Goal: Task Accomplishment & Management: Manage account settings

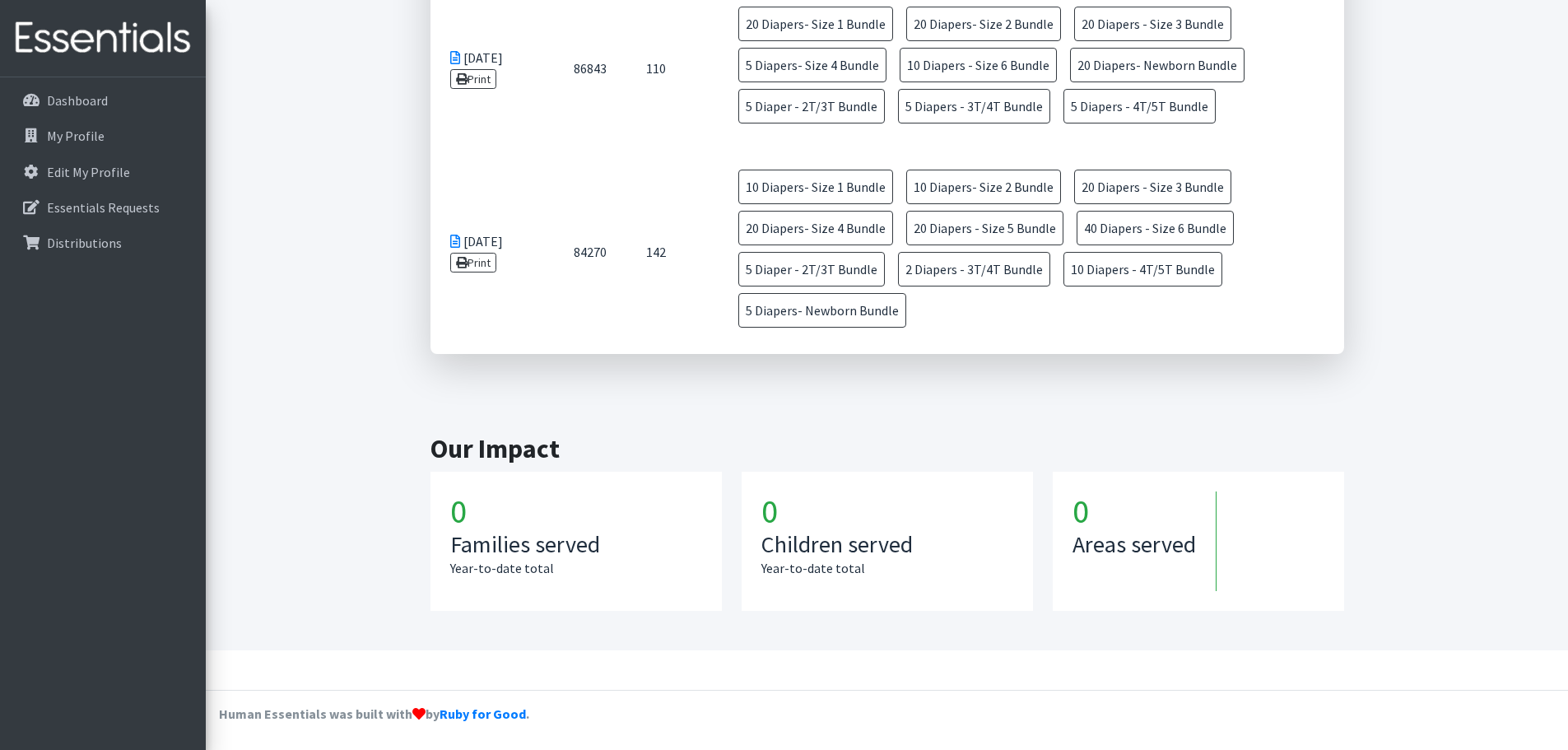
scroll to position [1399, 0]
click at [70, 105] on p "Dashboard" at bounding box center [78, 100] width 60 height 16
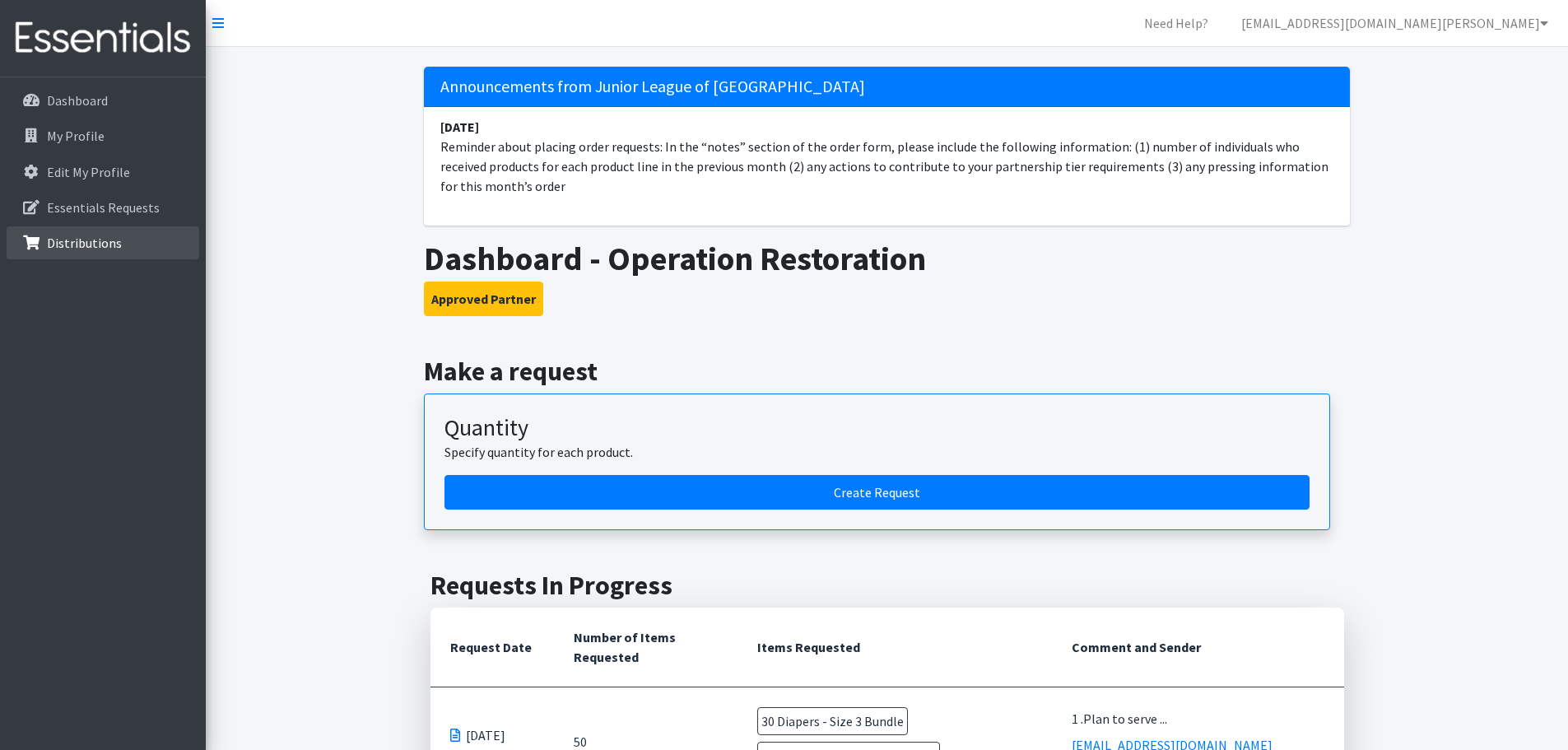
click at [89, 235] on p "Distributions" at bounding box center [84, 242] width 75 height 16
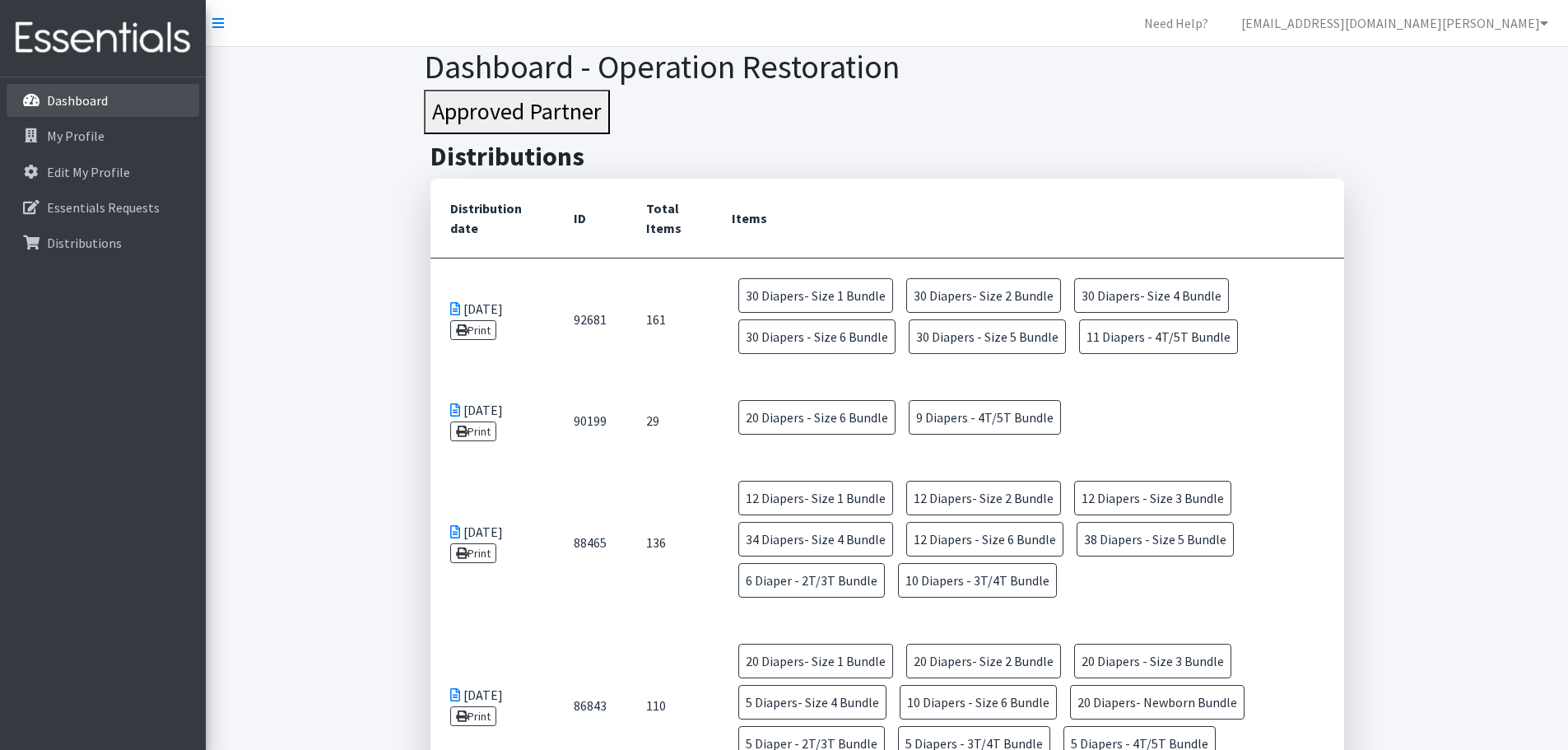
click at [86, 113] on link "Dashboard" at bounding box center [103, 100] width 193 height 33
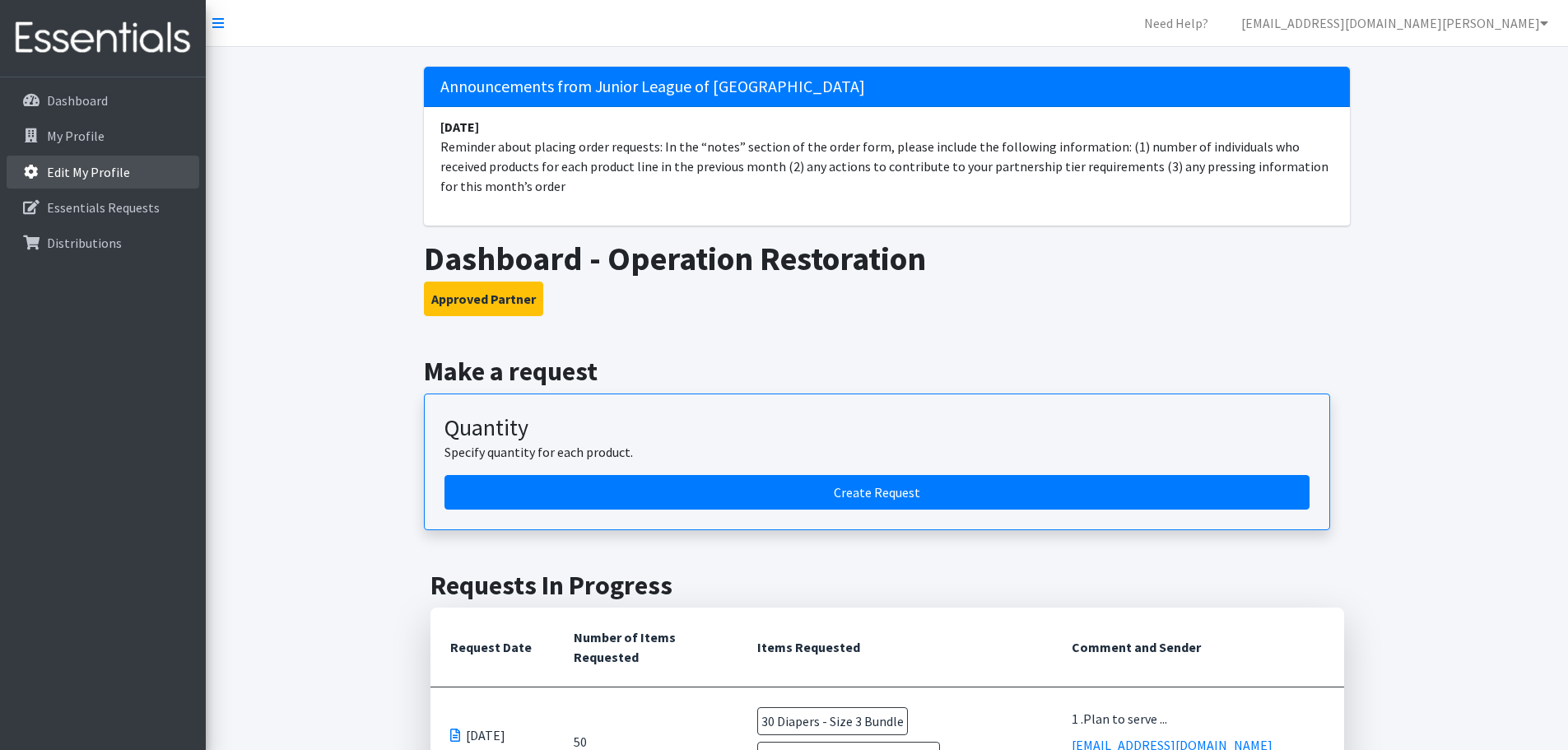
click at [70, 160] on link "Edit My Profile" at bounding box center [103, 172] width 193 height 33
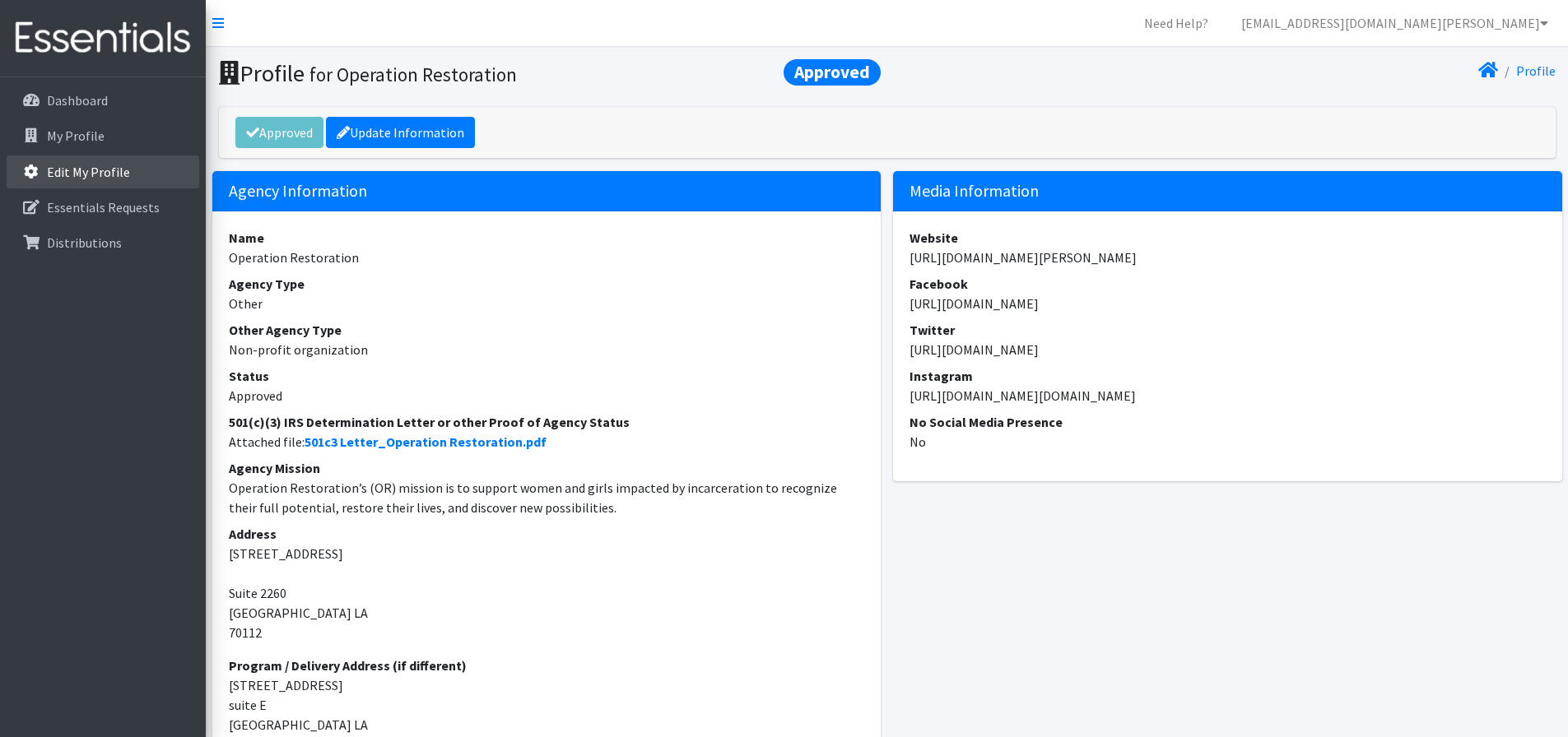
click at [48, 179] on p "Edit My Profile" at bounding box center [89, 171] width 83 height 16
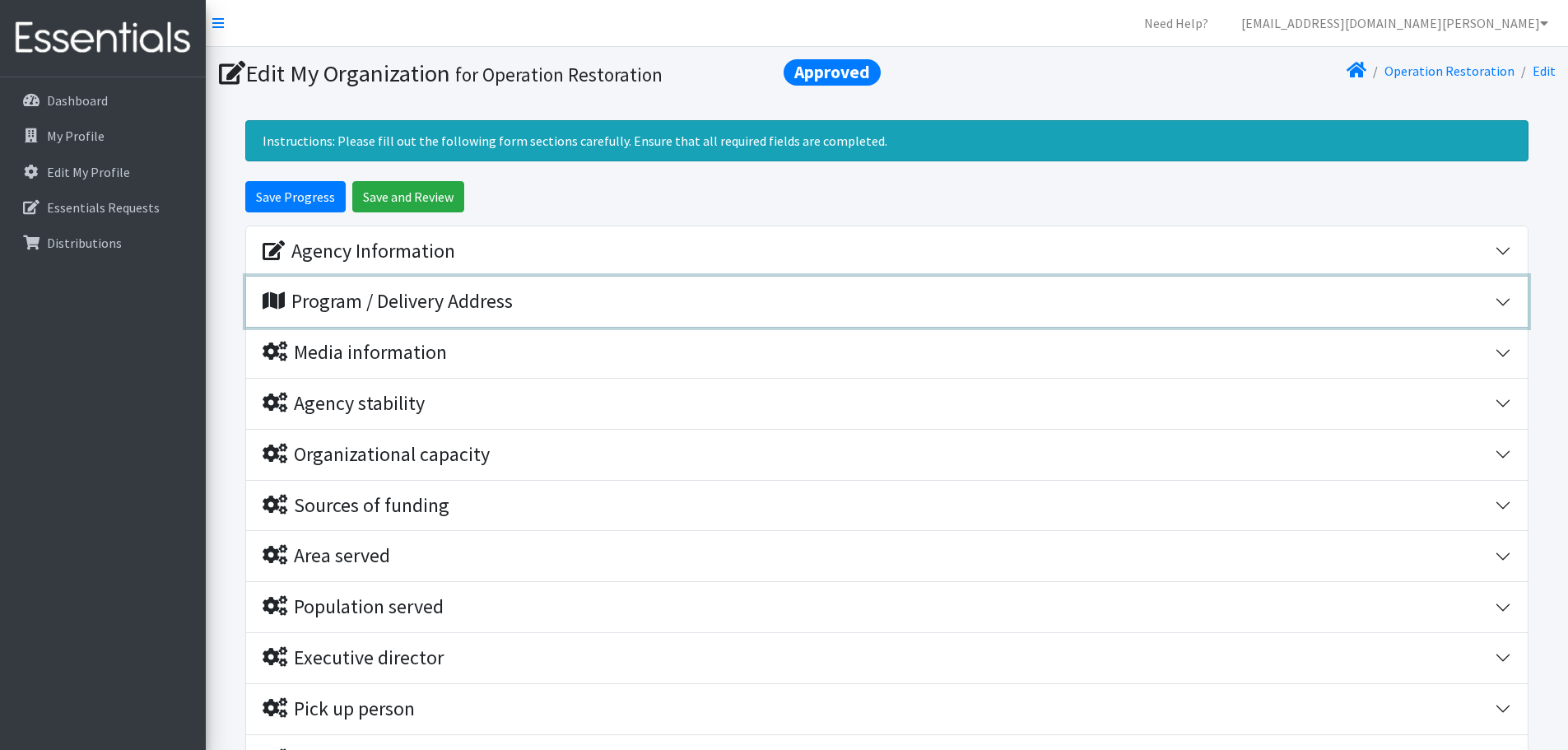
click at [1511, 307] on button "Program / Delivery Address" at bounding box center [887, 302] width 1282 height 50
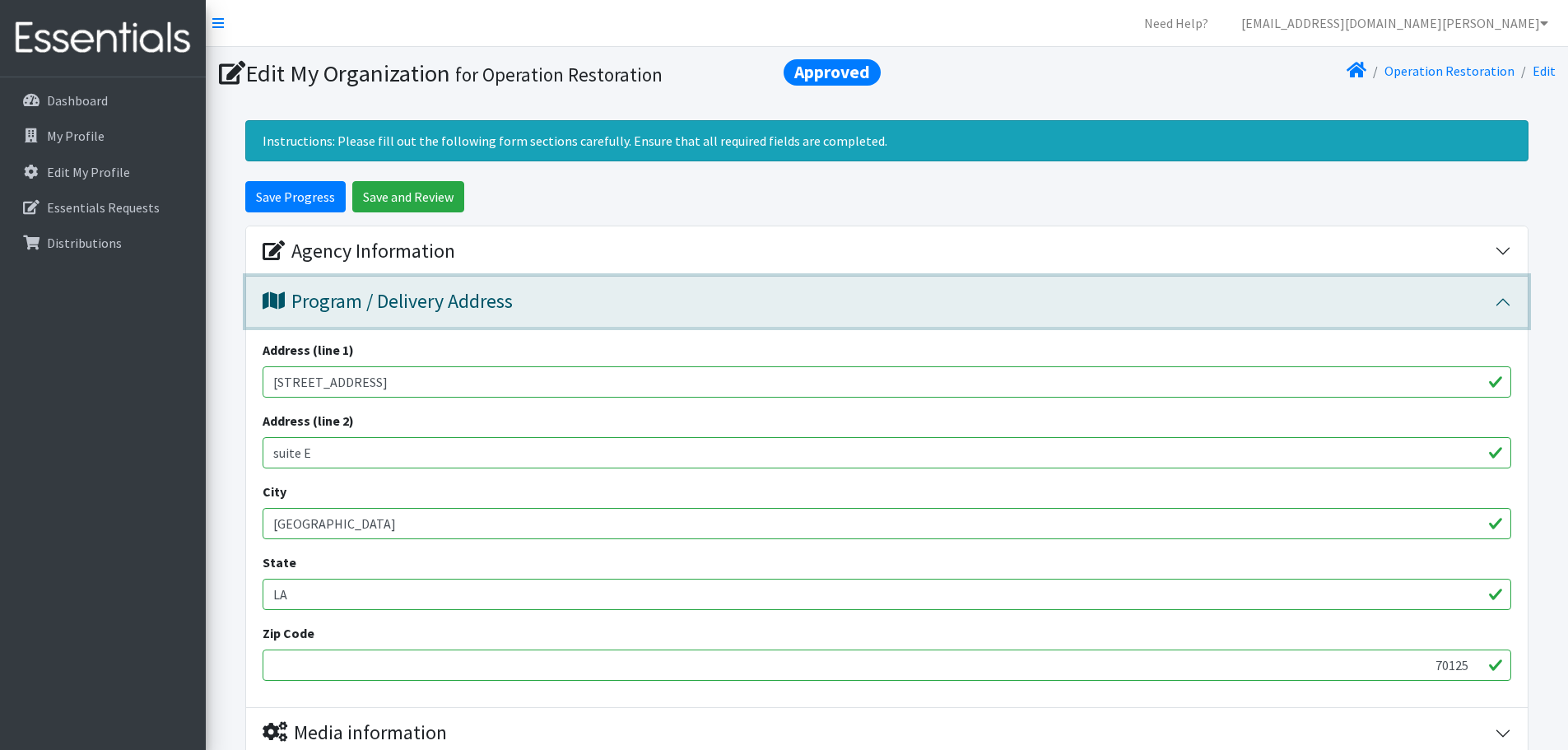
click at [1509, 290] on button "Program / Delivery Address" at bounding box center [887, 302] width 1282 height 50
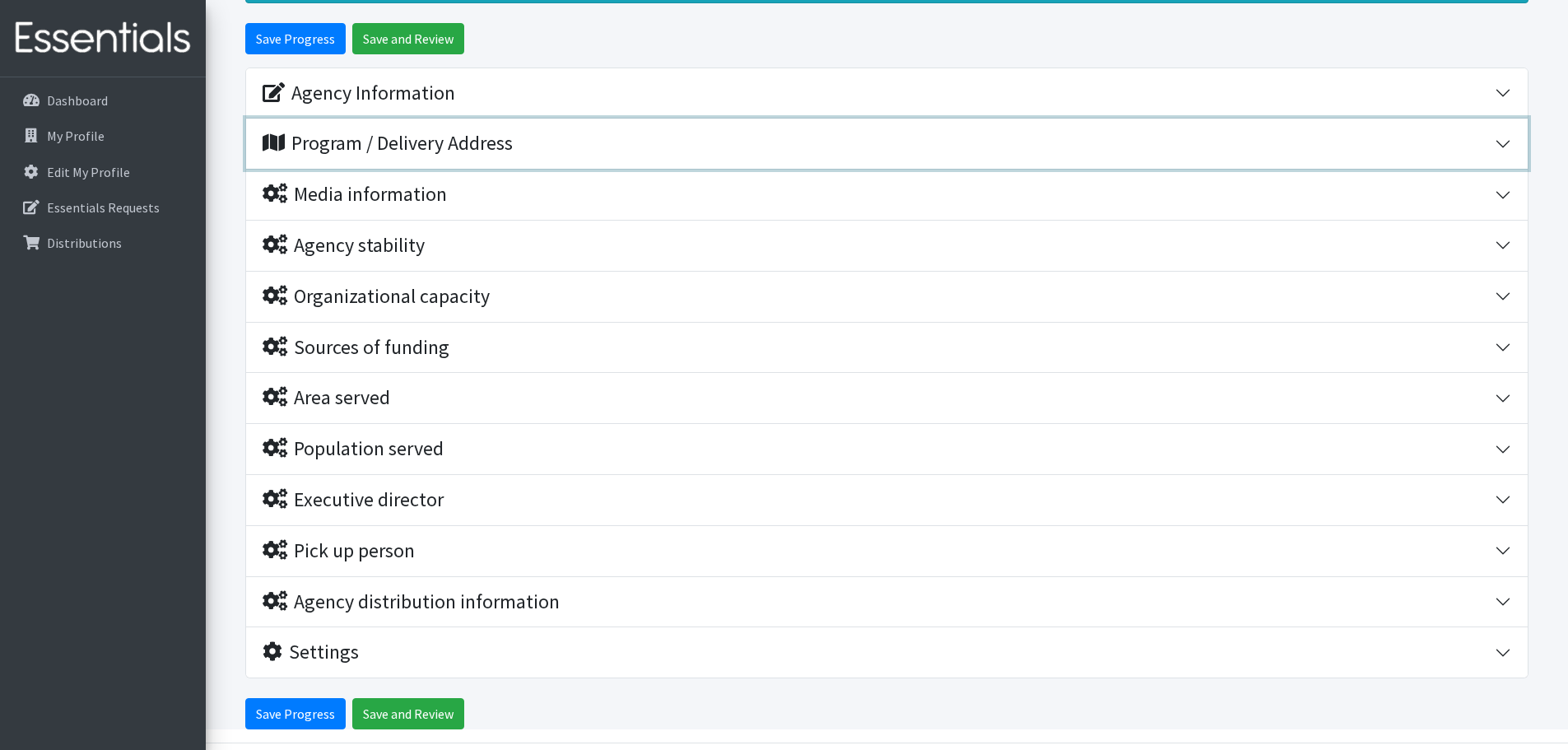
scroll to position [213, 0]
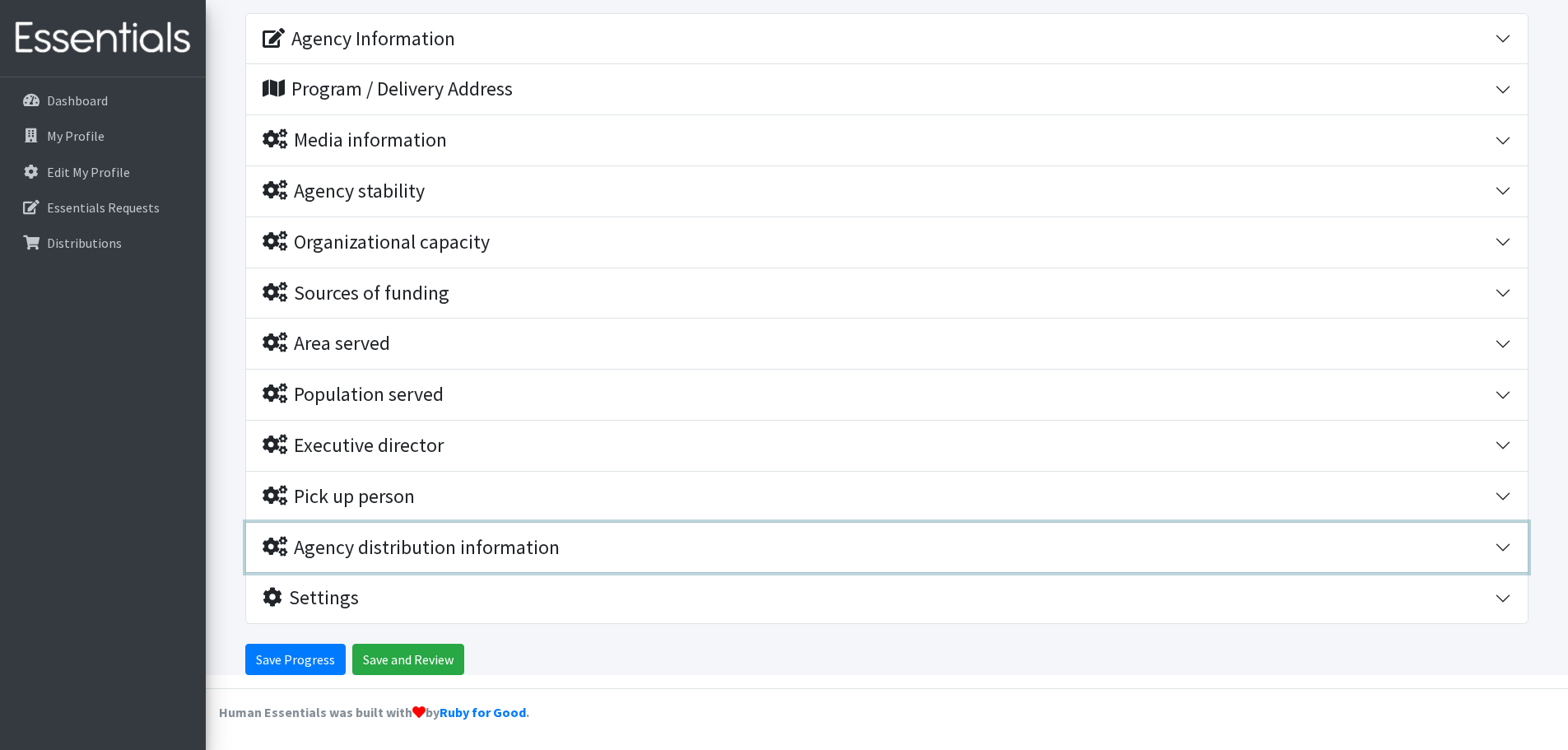
click at [1501, 547] on button "Agency distribution information" at bounding box center [887, 548] width 1282 height 50
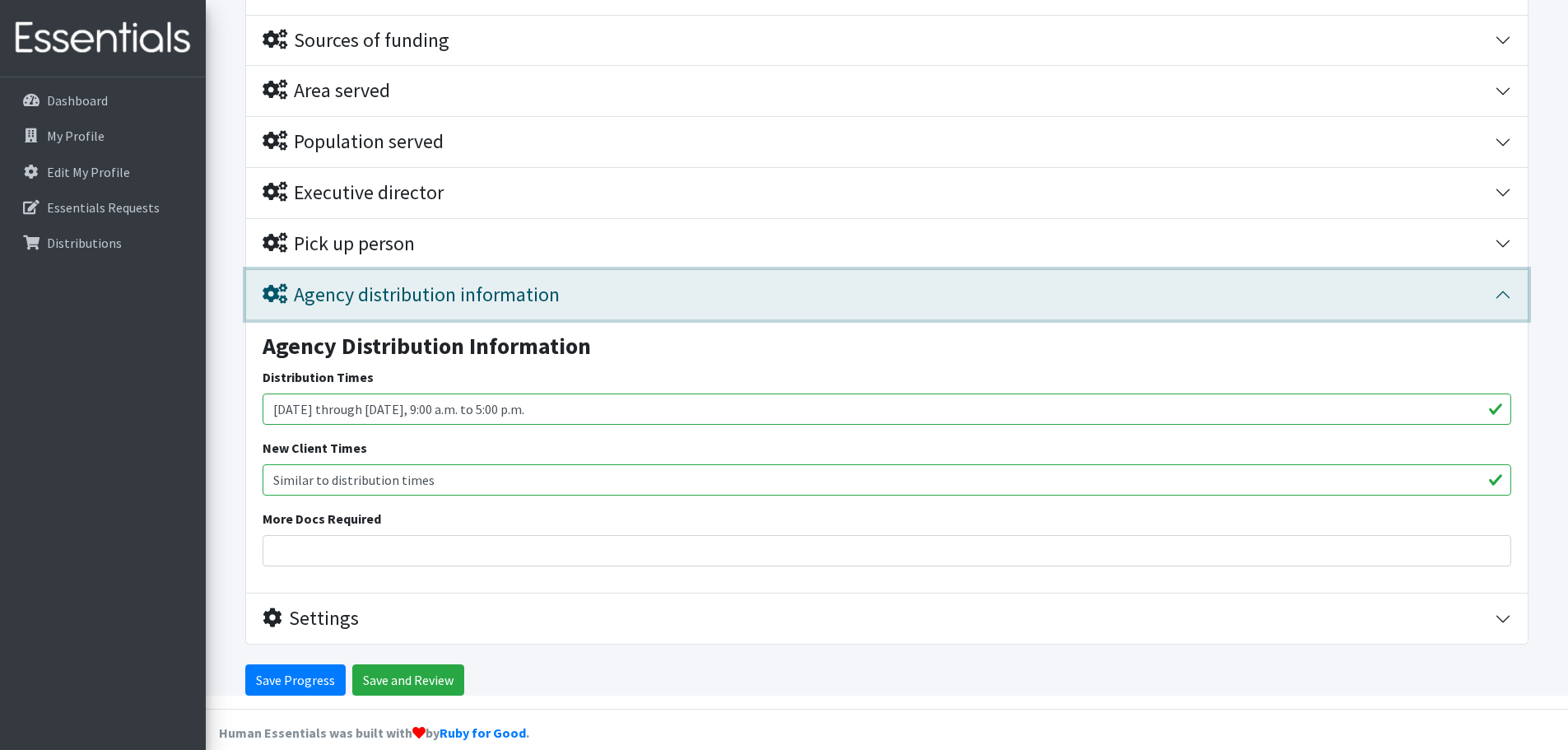
scroll to position [486, 0]
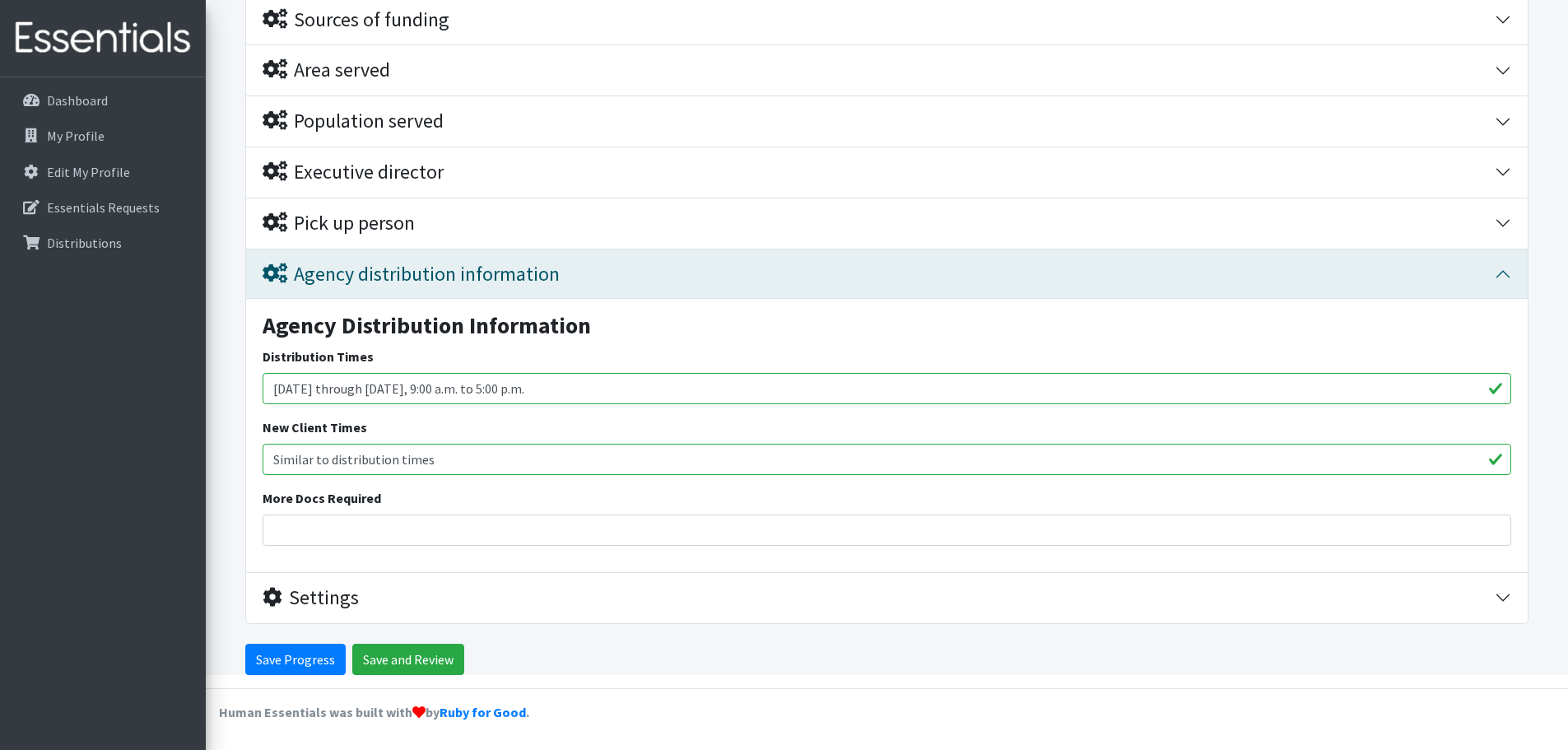
click at [1501, 547] on div "Agency Distribution Information Distribution Times [DATE] through [DATE], 9:00 …" at bounding box center [887, 435] width 1282 height 273
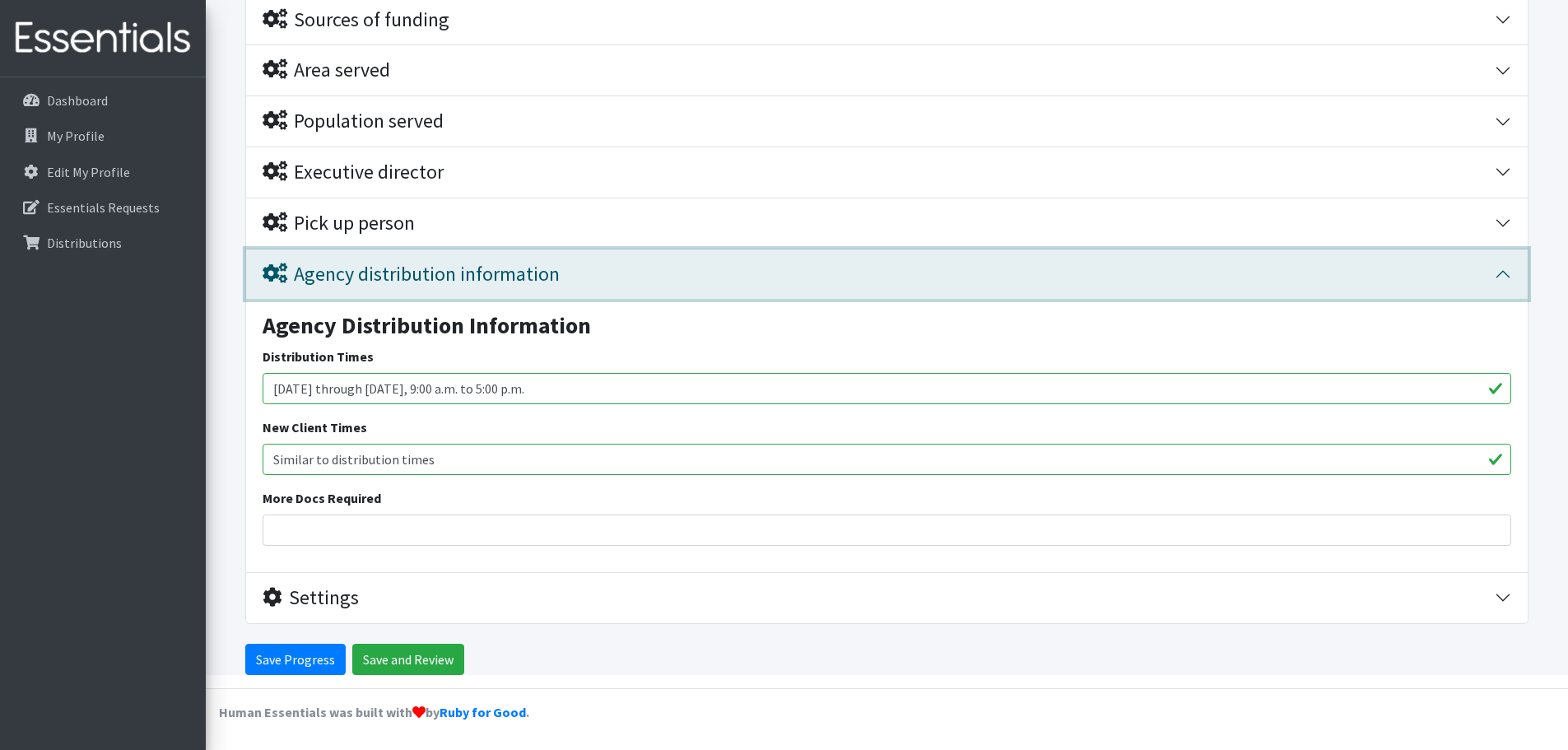
click at [1500, 273] on button "Agency distribution information" at bounding box center [887, 274] width 1282 height 50
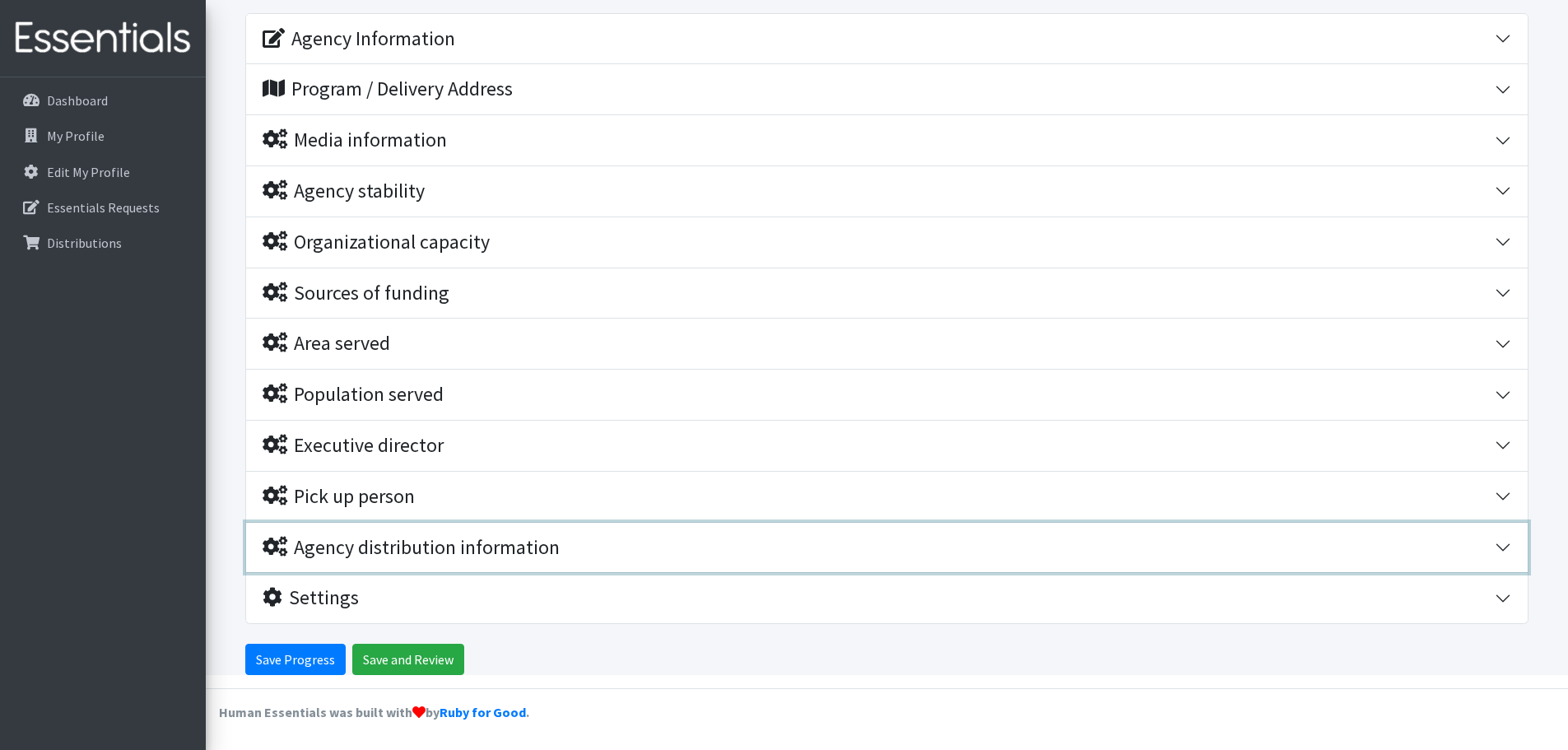
scroll to position [213, 0]
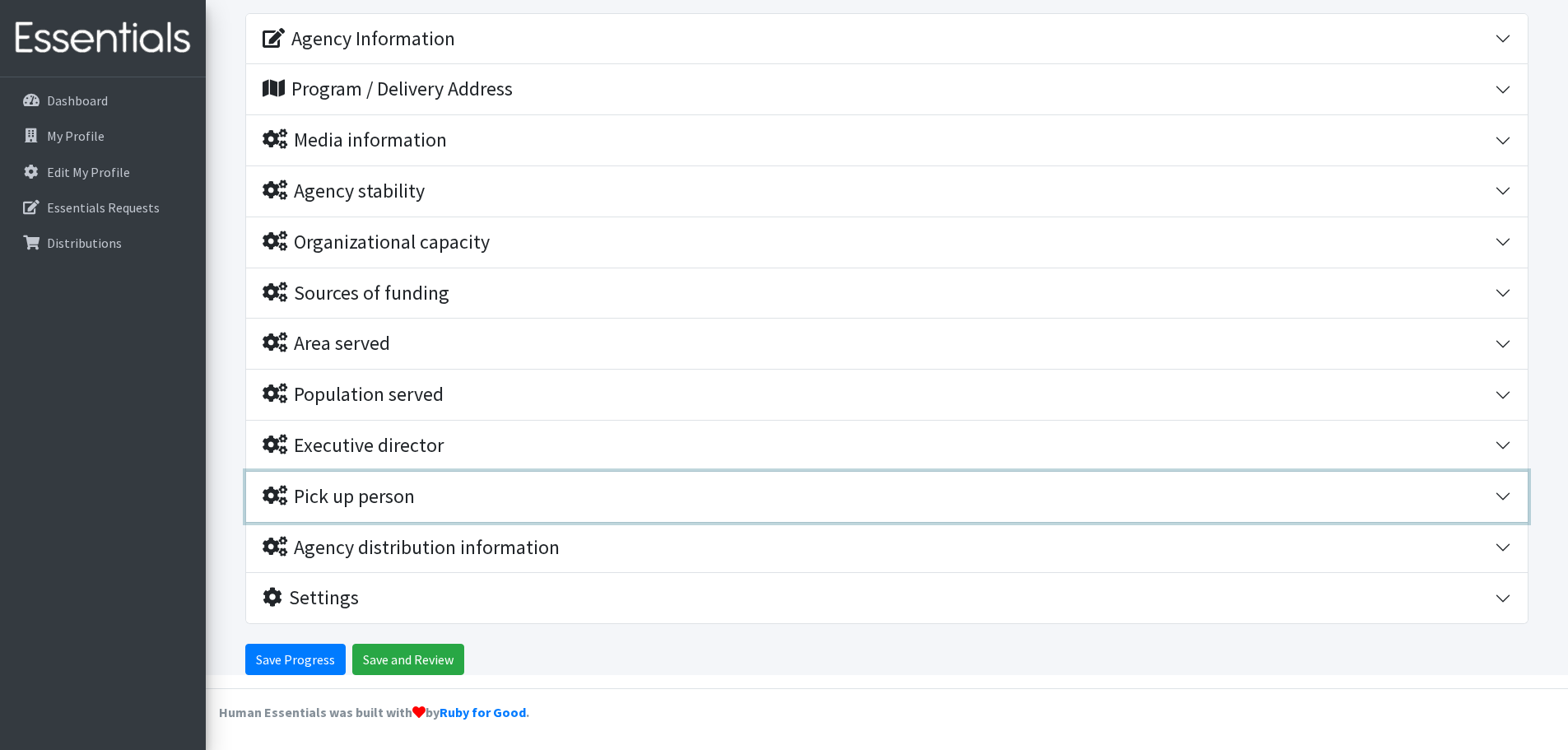
click at [1503, 500] on button "Pick up person" at bounding box center [887, 497] width 1282 height 50
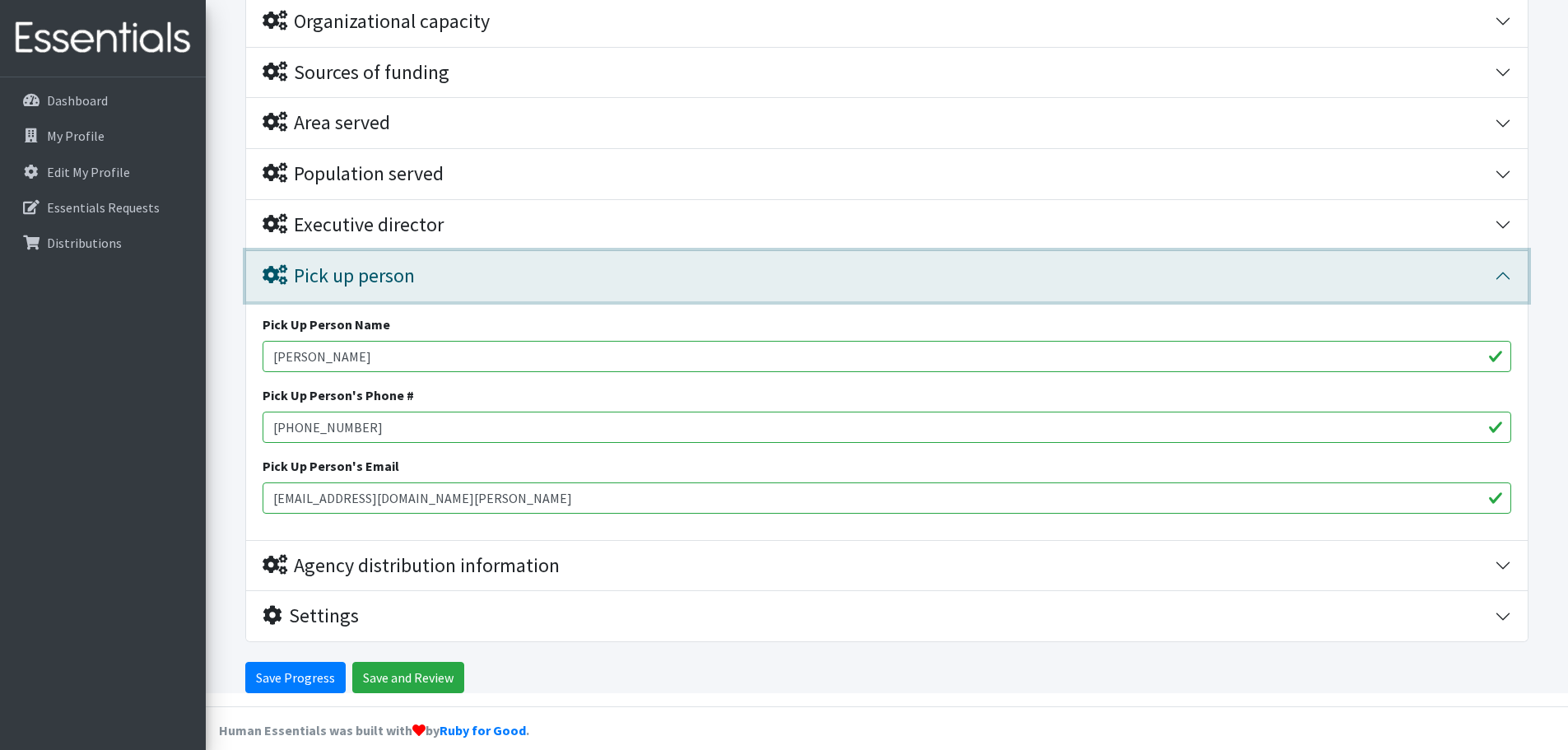
scroll to position [451, 0]
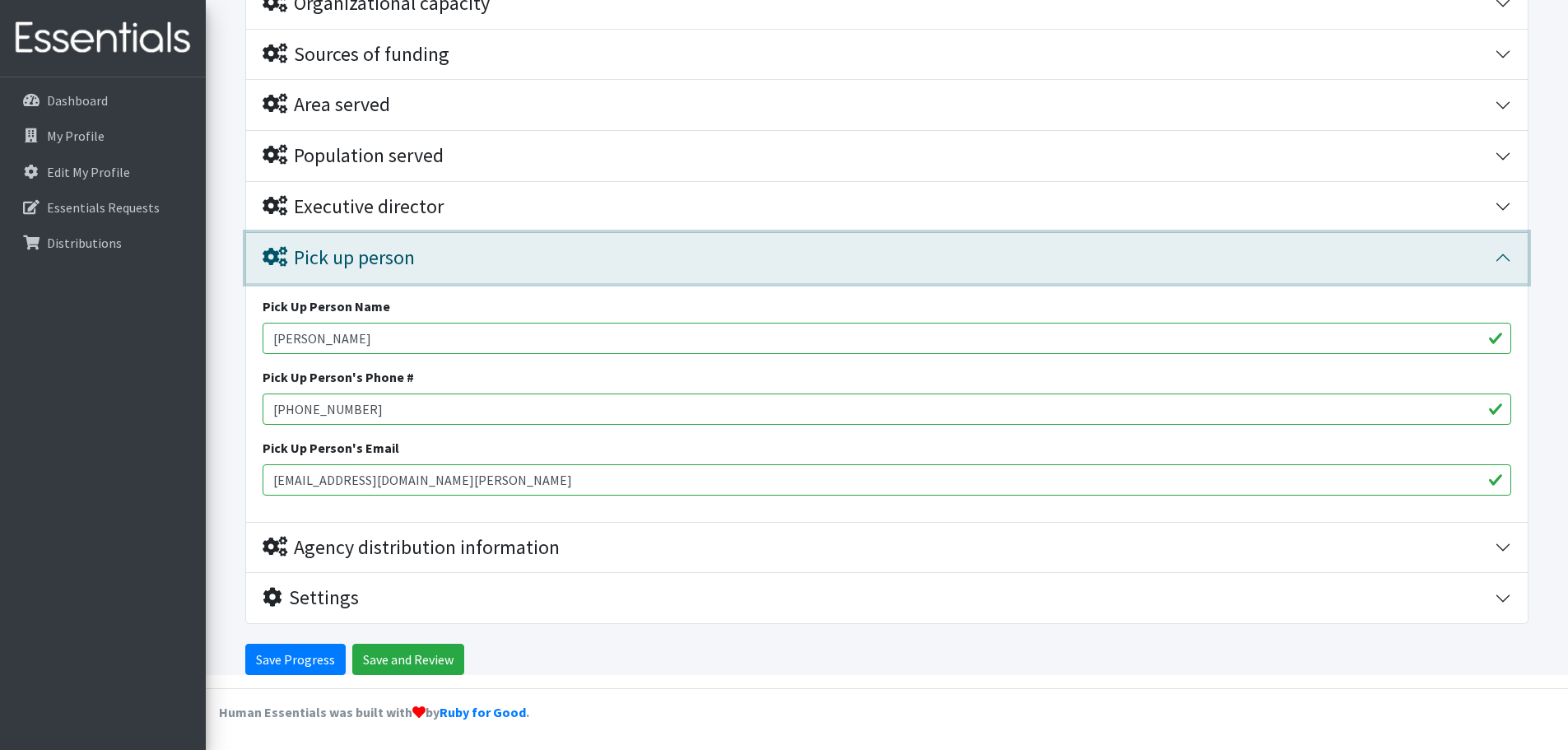
click at [1508, 261] on button "Pick up person" at bounding box center [887, 257] width 1282 height 50
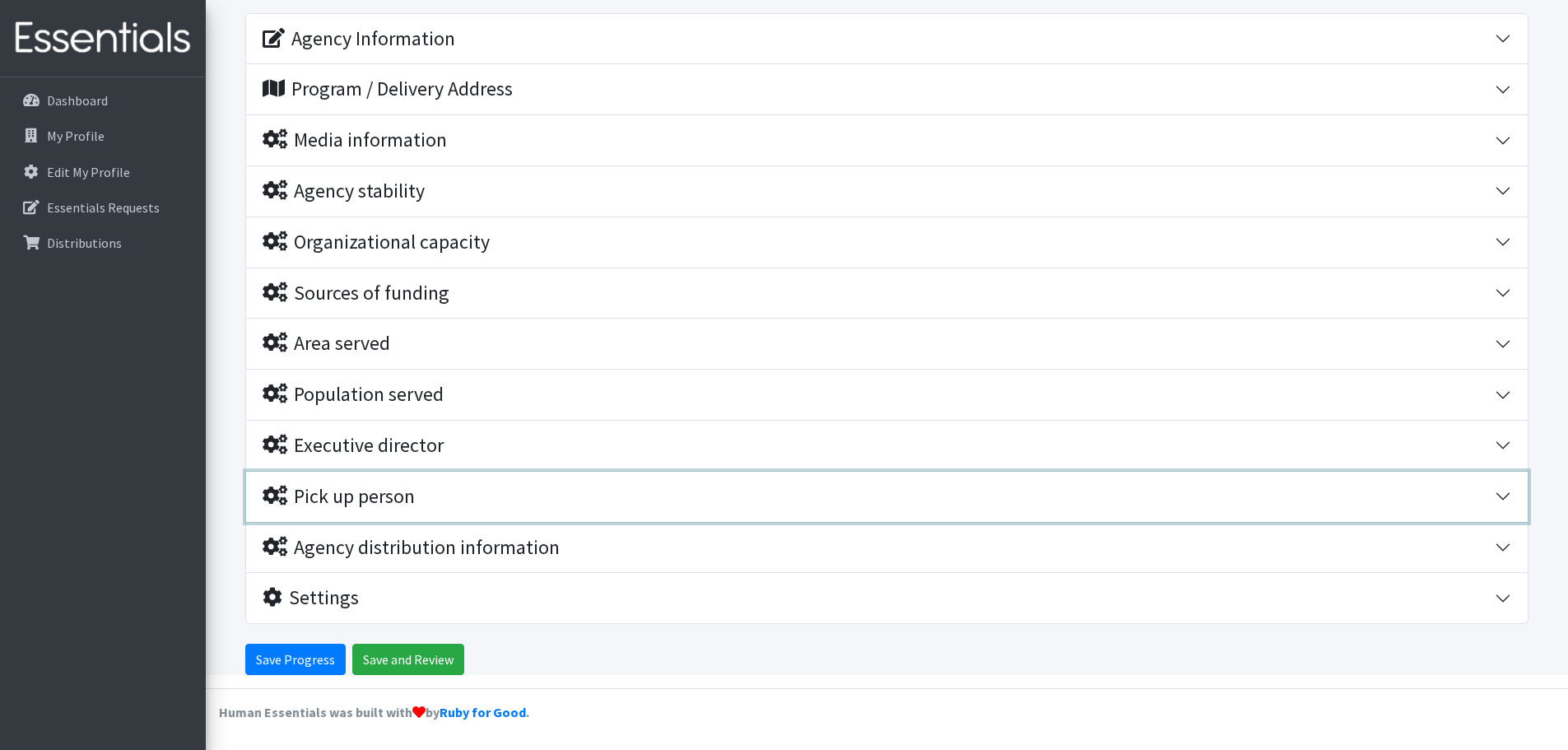
scroll to position [213, 0]
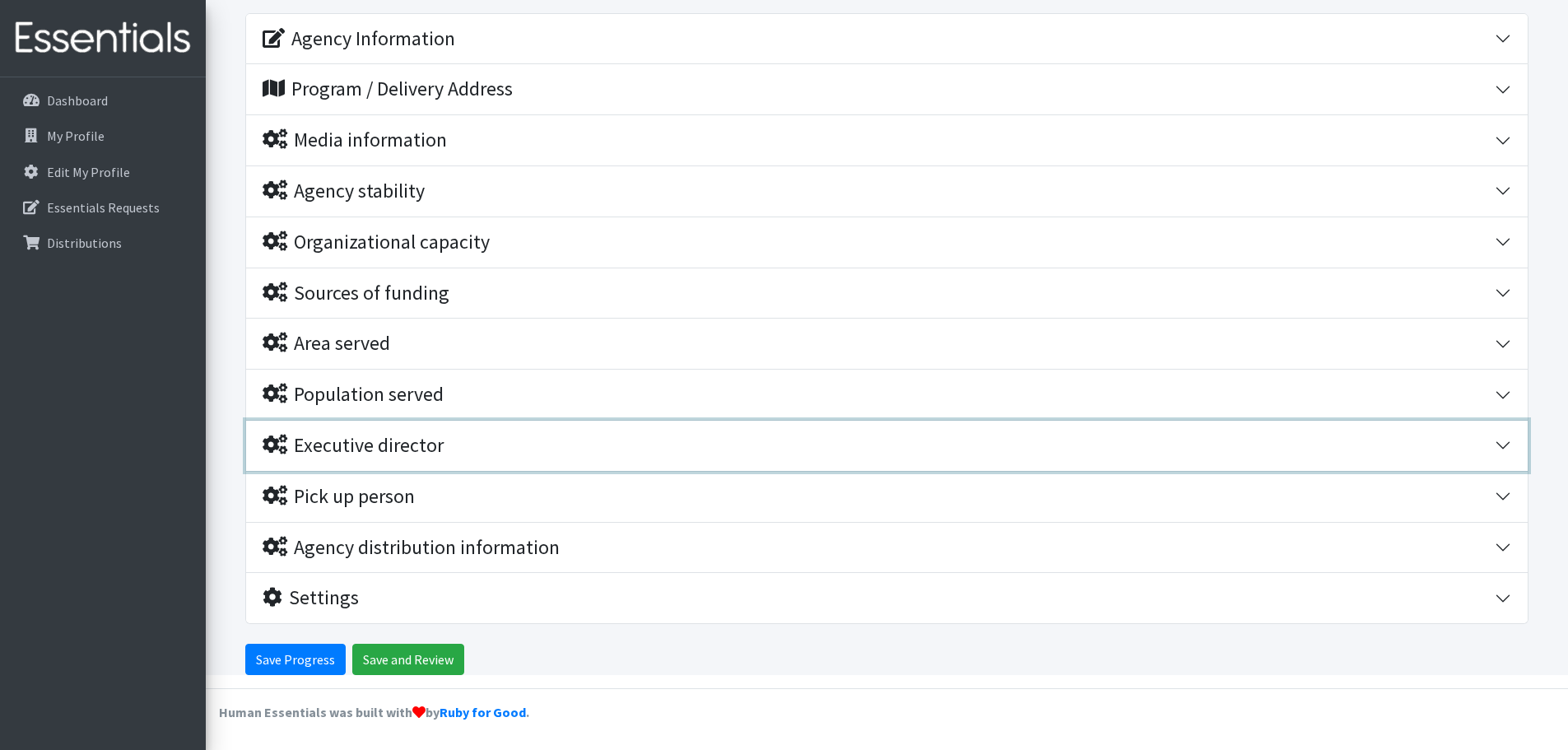
click at [1499, 449] on button "Executive director" at bounding box center [887, 445] width 1282 height 50
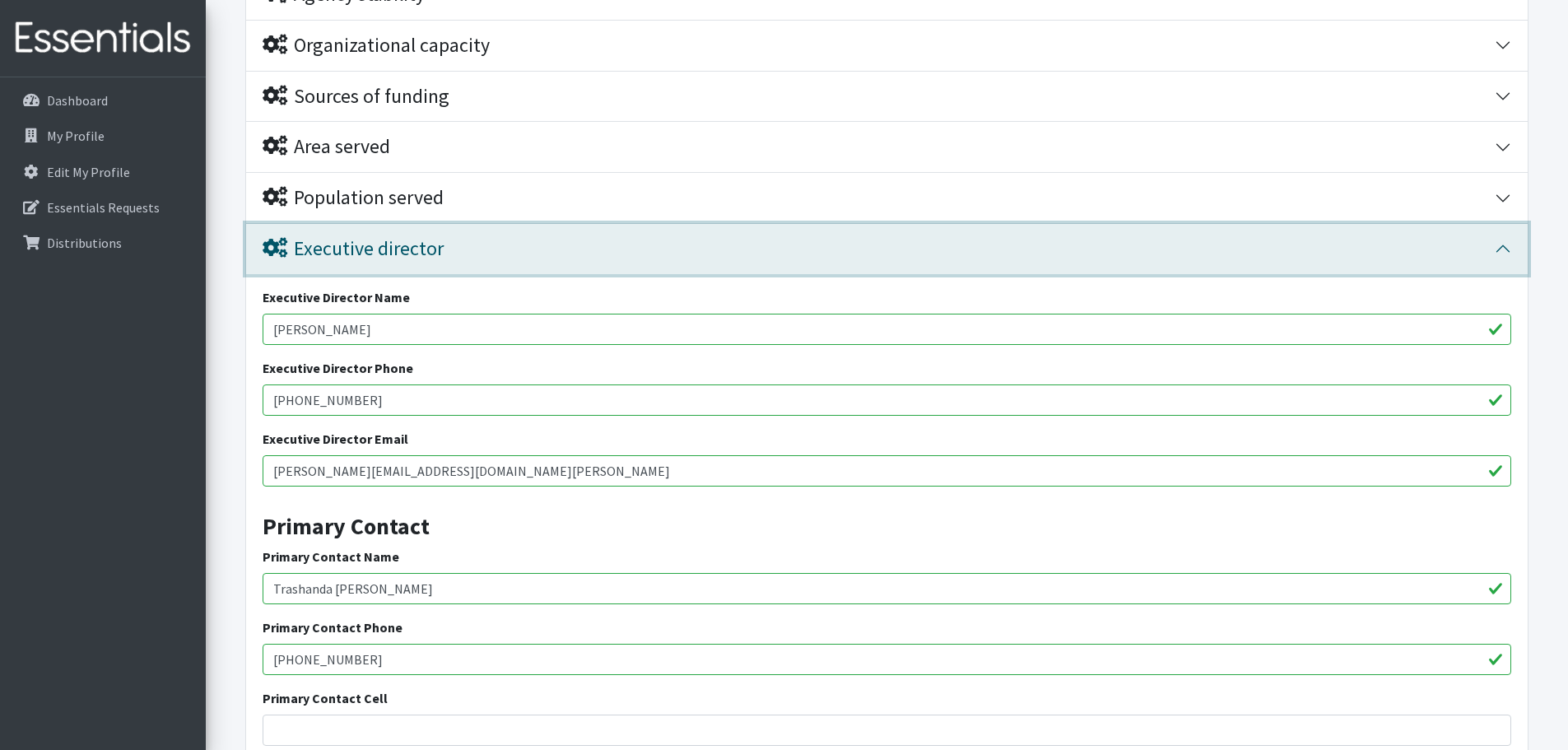
scroll to position [402, 0]
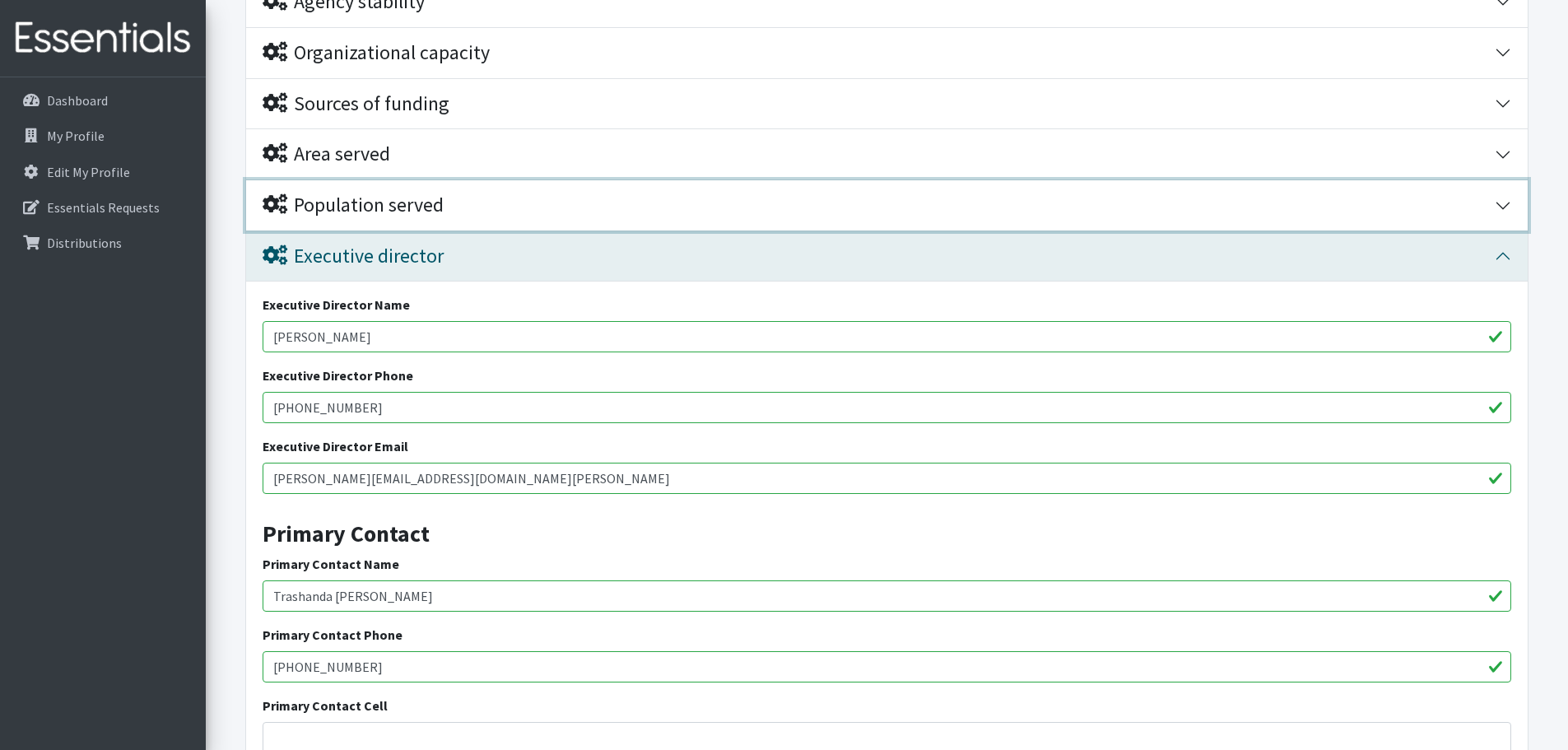
click at [730, 194] on div "Population served" at bounding box center [879, 205] width 1232 height 24
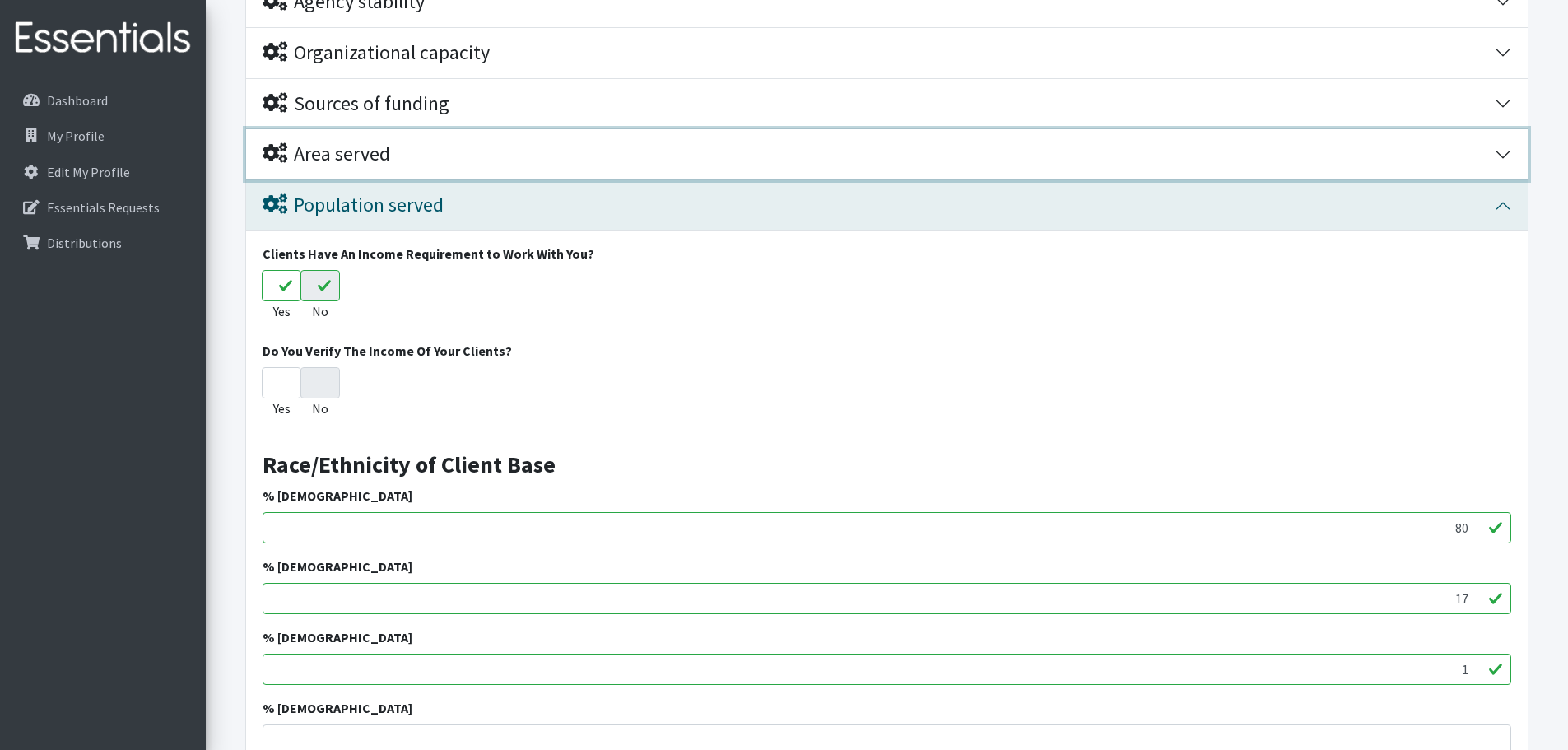
click at [609, 167] on button "Area served" at bounding box center [887, 154] width 1282 height 50
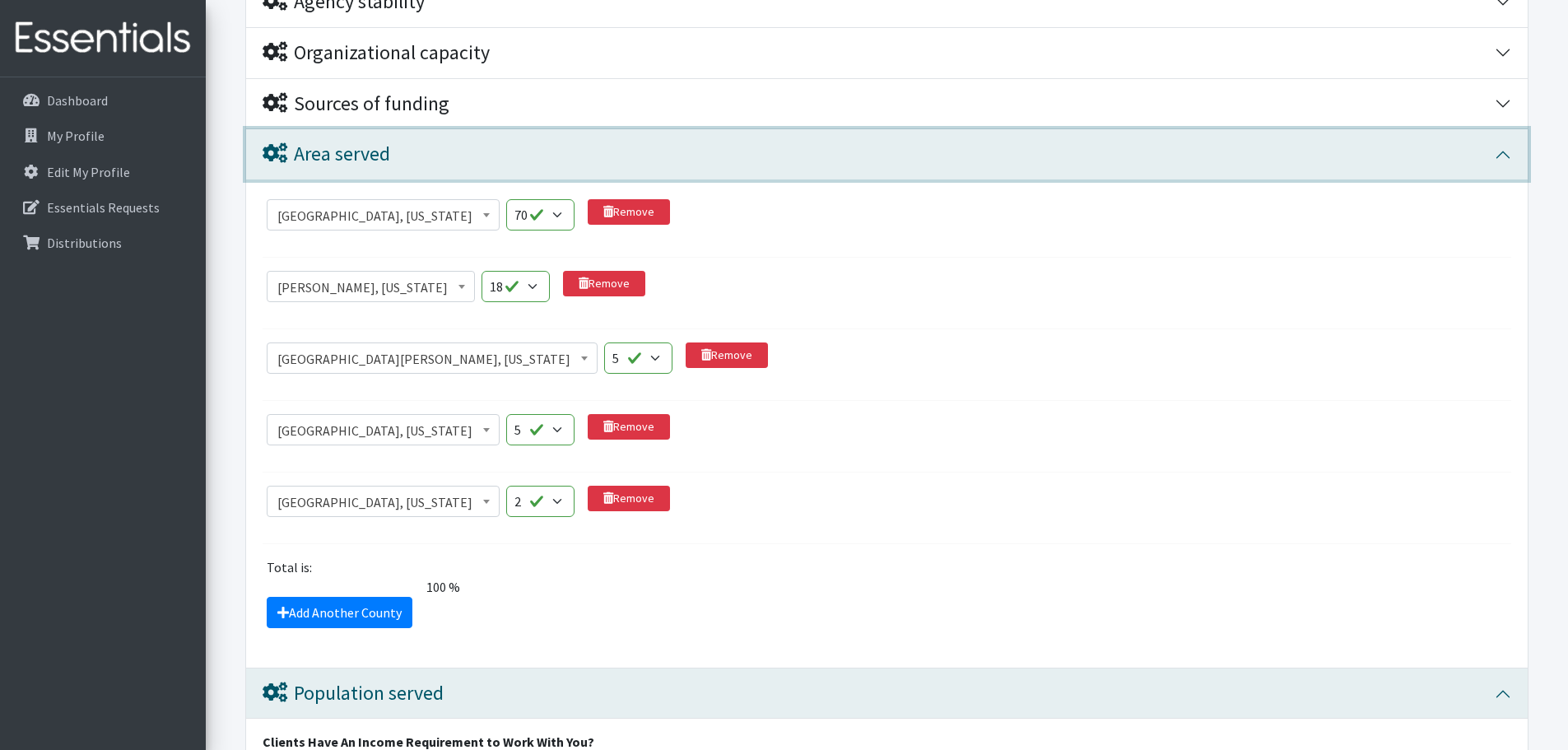
click at [625, 160] on div "Area served" at bounding box center [879, 154] width 1232 height 24
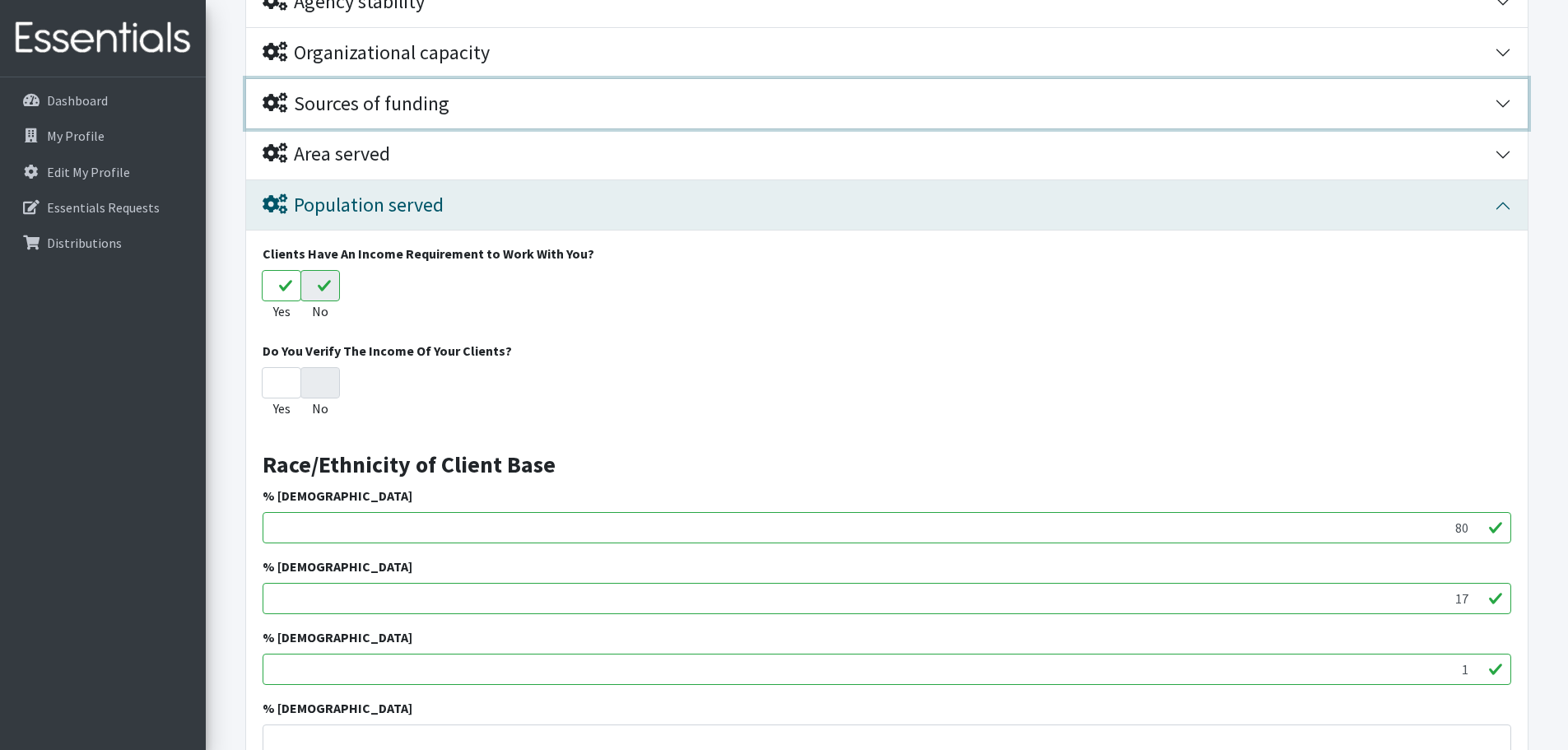
click at [611, 120] on button "Sources of funding" at bounding box center [887, 104] width 1282 height 50
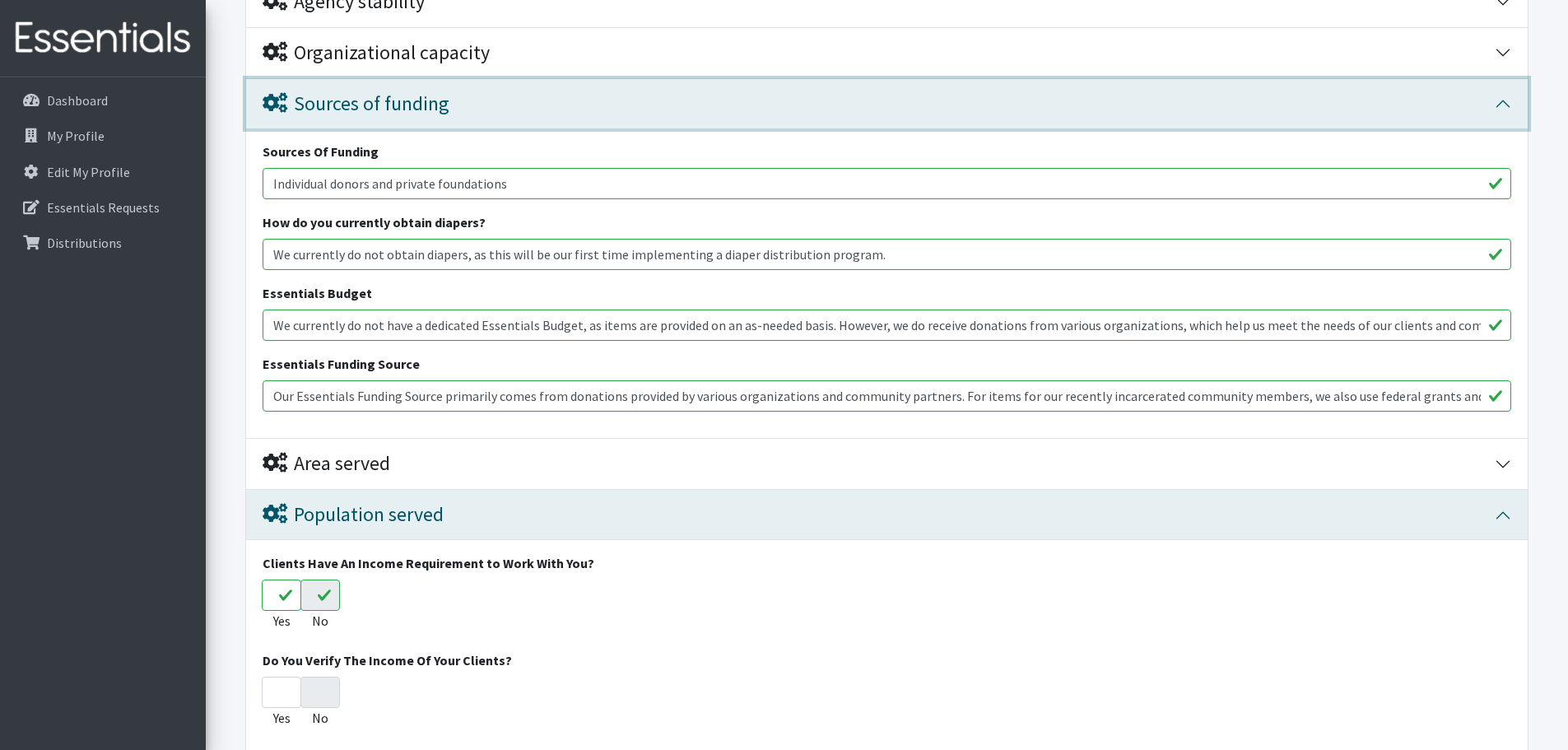
click at [611, 120] on button "Sources of funding" at bounding box center [887, 104] width 1282 height 50
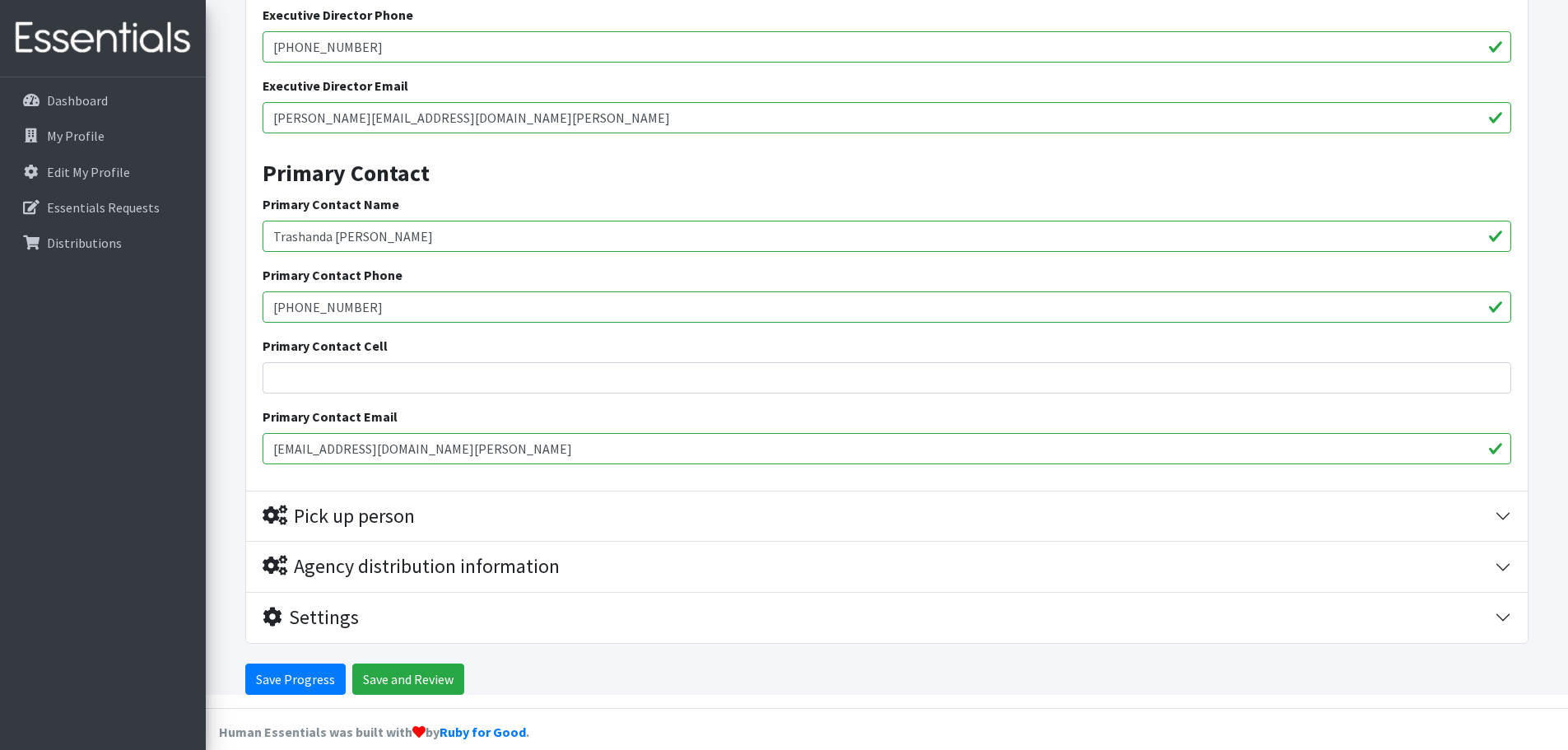
scroll to position [2018, 0]
